Goal: Task Accomplishment & Management: Complete application form

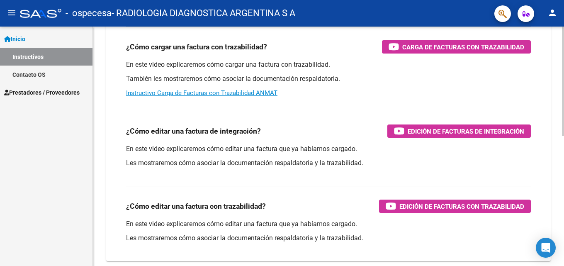
scroll to position [284, 0]
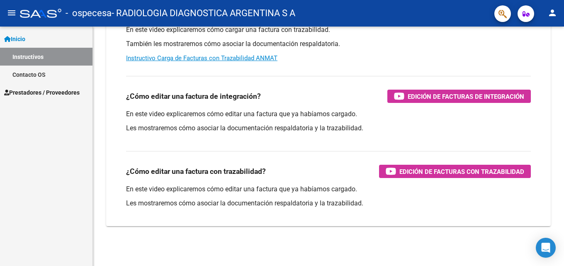
click at [65, 90] on span "Prestadores / Proveedores" at bounding box center [41, 92] width 75 height 9
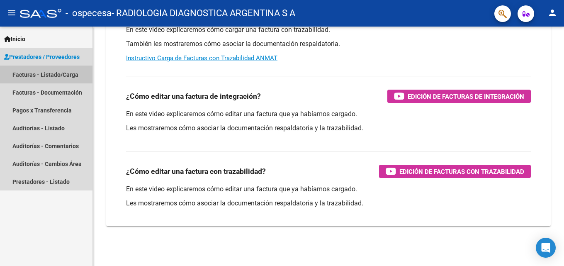
click at [57, 74] on link "Facturas - Listado/Carga" at bounding box center [46, 75] width 92 height 18
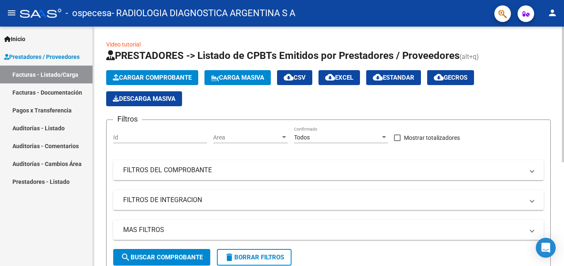
click at [171, 78] on span "Cargar Comprobante" at bounding box center [152, 77] width 79 height 7
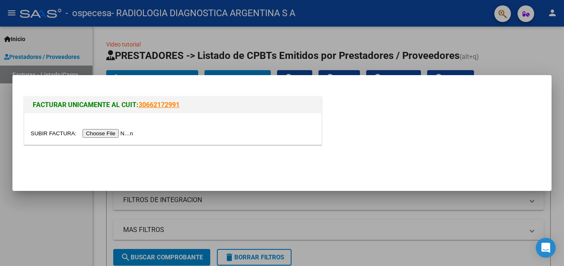
click at [491, 48] on div at bounding box center [282, 133] width 564 height 266
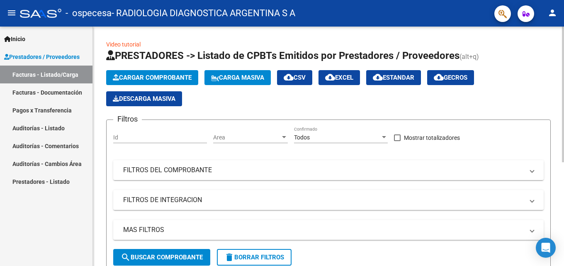
click at [178, 74] on span "Cargar Comprobante" at bounding box center [152, 77] width 79 height 7
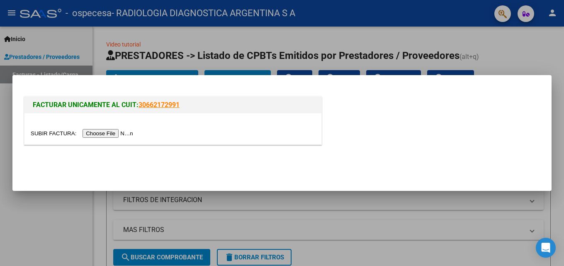
click at [115, 130] on input "file" at bounding box center [83, 133] width 105 height 9
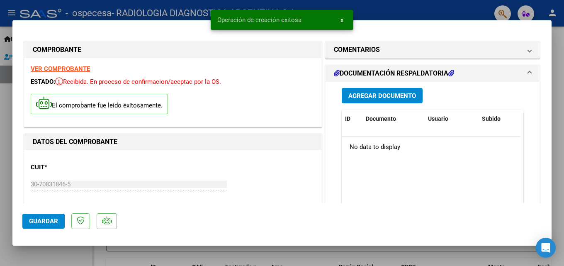
click at [377, 97] on span "Agregar Documento" at bounding box center [382, 95] width 68 height 7
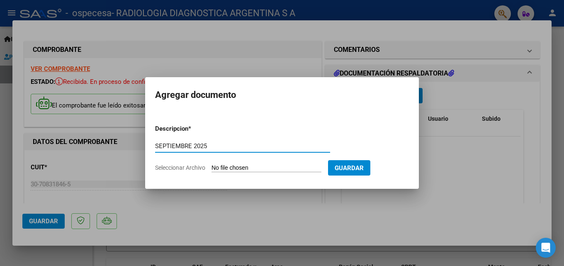
type input "SEPTIEMBRE 2025"
click at [291, 167] on input "Seleccionar Archivo" at bounding box center [266, 168] width 110 height 8
type input "C:\fakepath\89294.pdf"
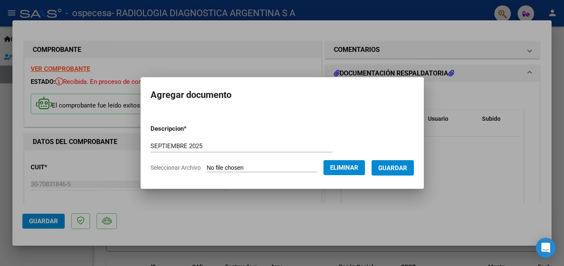
click at [387, 167] on span "Guardar" at bounding box center [392, 167] width 29 height 7
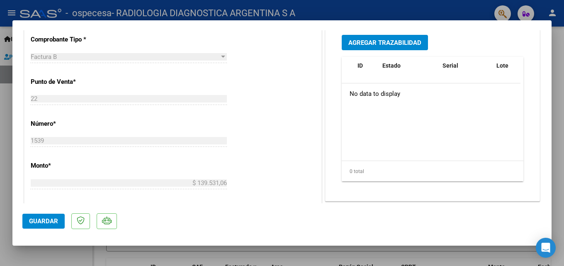
scroll to position [166, 0]
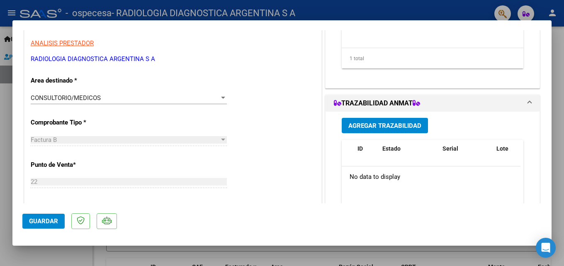
click at [145, 97] on div "CONSULTORIO/MEDICOS" at bounding box center [125, 97] width 189 height 7
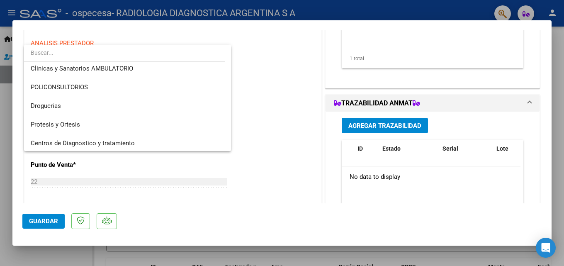
scroll to position [174, 0]
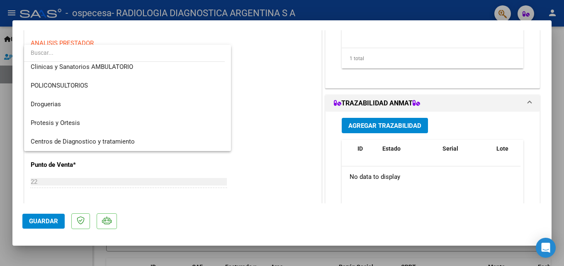
click at [304, 181] on div at bounding box center [282, 133] width 564 height 266
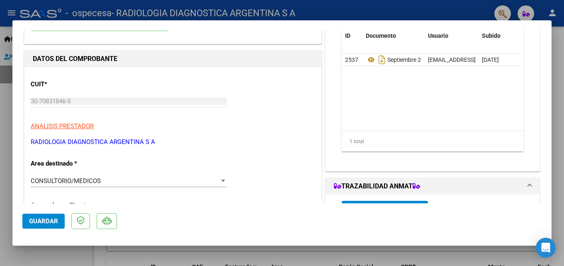
scroll to position [124, 0]
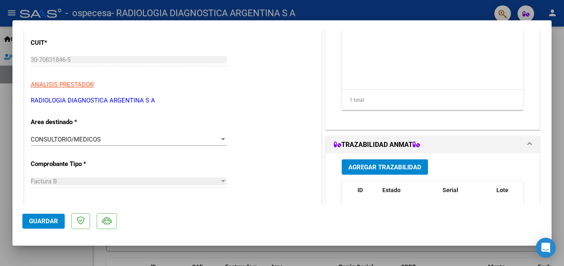
click at [207, 141] on div "CONSULTORIO/MEDICOS" at bounding box center [125, 139] width 189 height 7
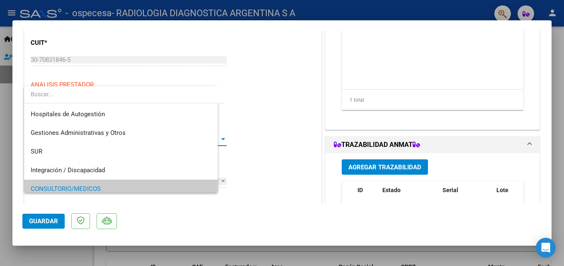
scroll to position [50, 0]
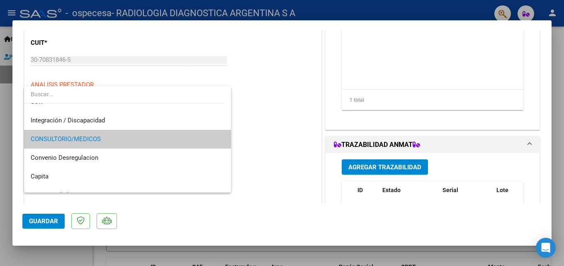
click at [304, 156] on div at bounding box center [282, 133] width 564 height 266
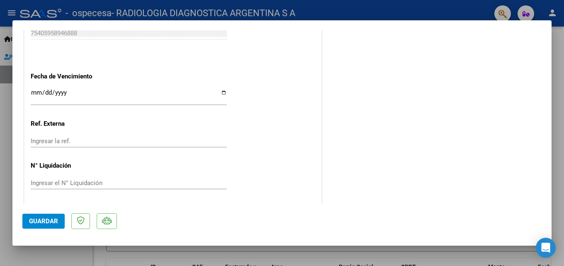
scroll to position [490, 0]
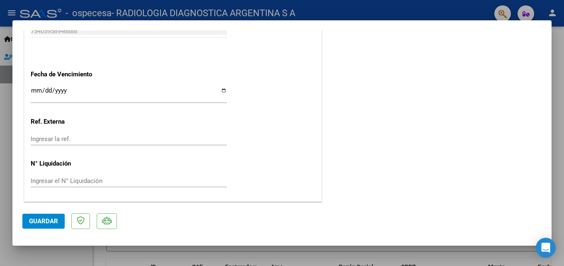
click at [219, 90] on input "Ingresar la fecha" at bounding box center [129, 93] width 196 height 13
type input "[DATE]"
click at [58, 216] on button "Guardar" at bounding box center [43, 221] width 42 height 15
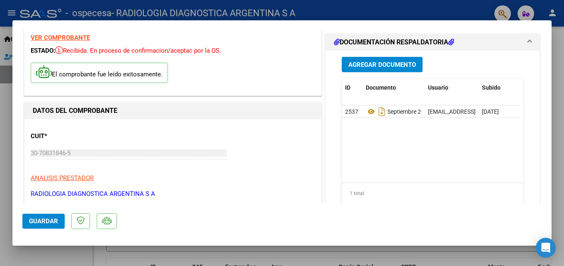
scroll to position [0, 0]
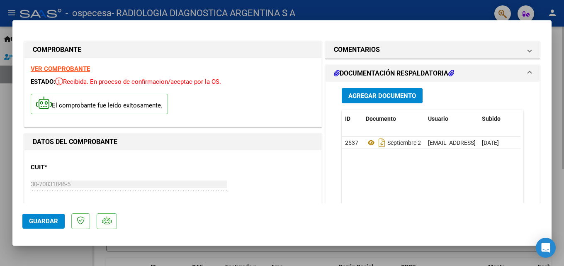
click at [552, 55] on div at bounding box center [282, 133] width 564 height 266
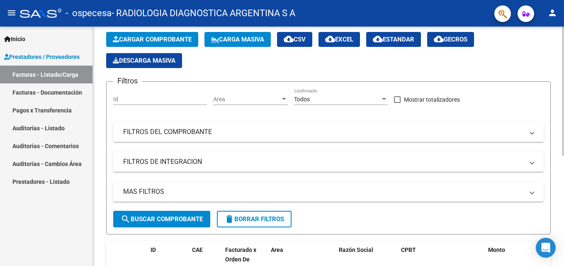
scroll to position [166, 0]
